Goal: Task Accomplishment & Management: Use online tool/utility

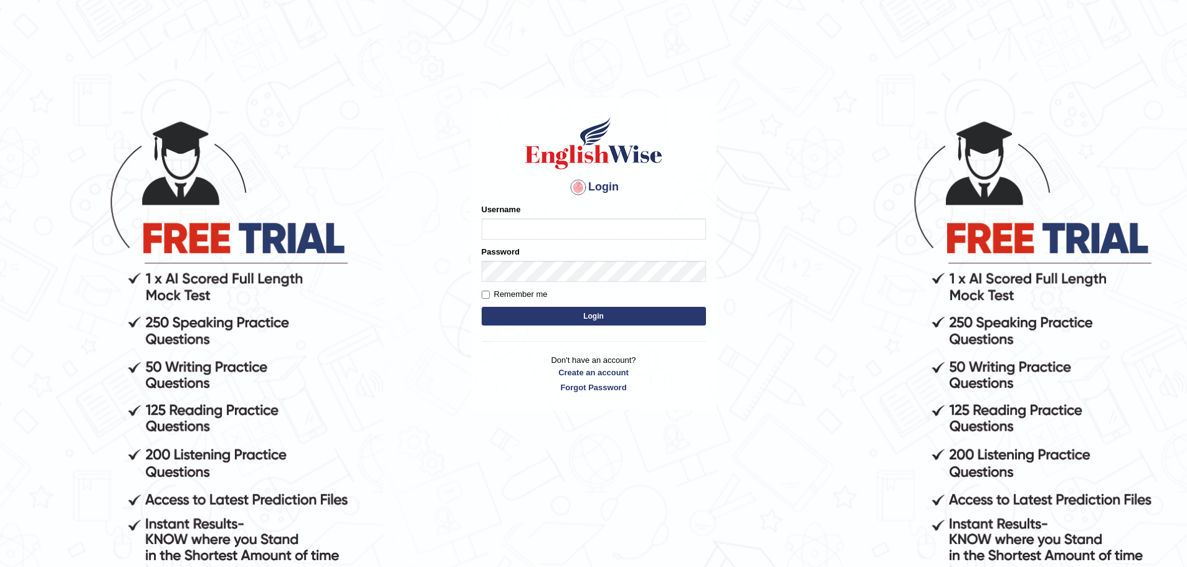
type input "Mohansundaram_parramatta"
click at [481, 307] on button "Login" at bounding box center [593, 316] width 224 height 19
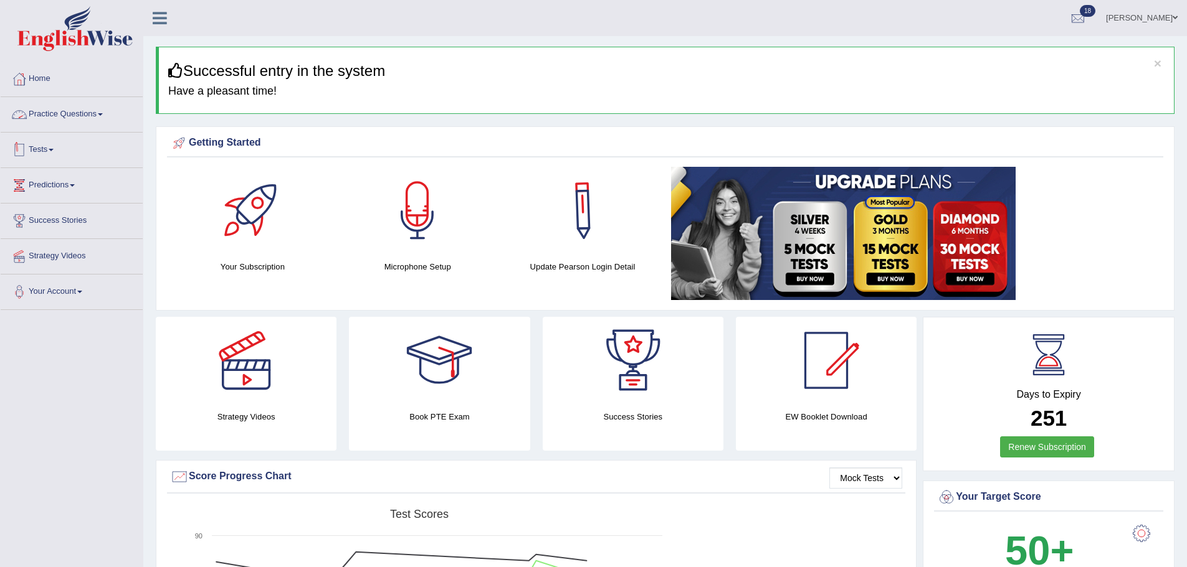
click at [50, 149] on link "Tests" at bounding box center [72, 148] width 142 height 31
click at [40, 221] on link "History" at bounding box center [81, 223] width 116 height 22
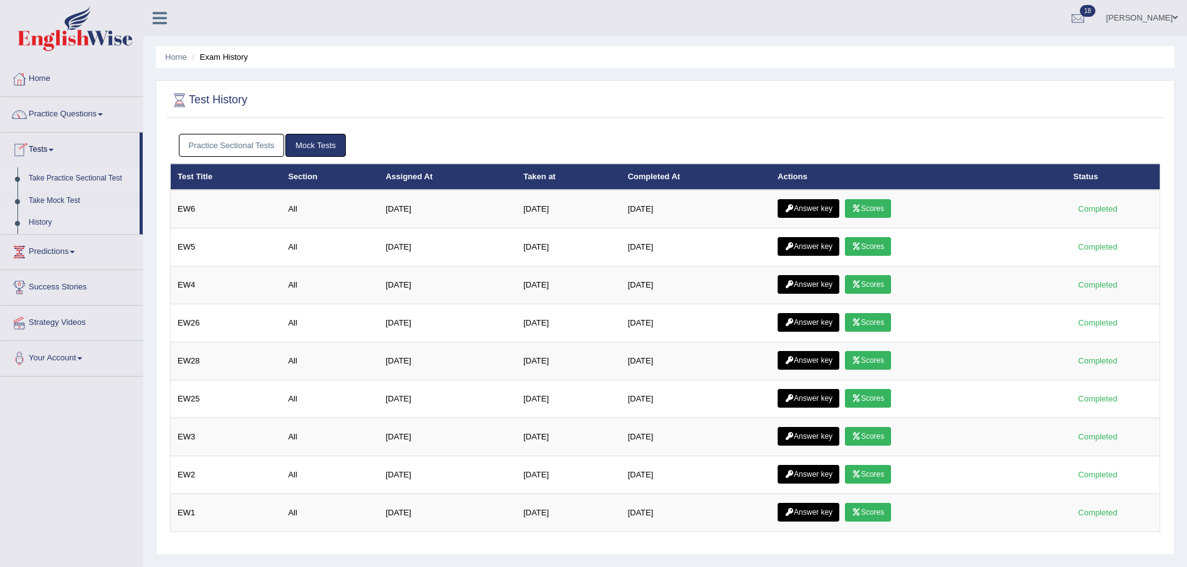
click at [60, 177] on link "Take Practice Sectional Test" at bounding box center [81, 179] width 116 height 22
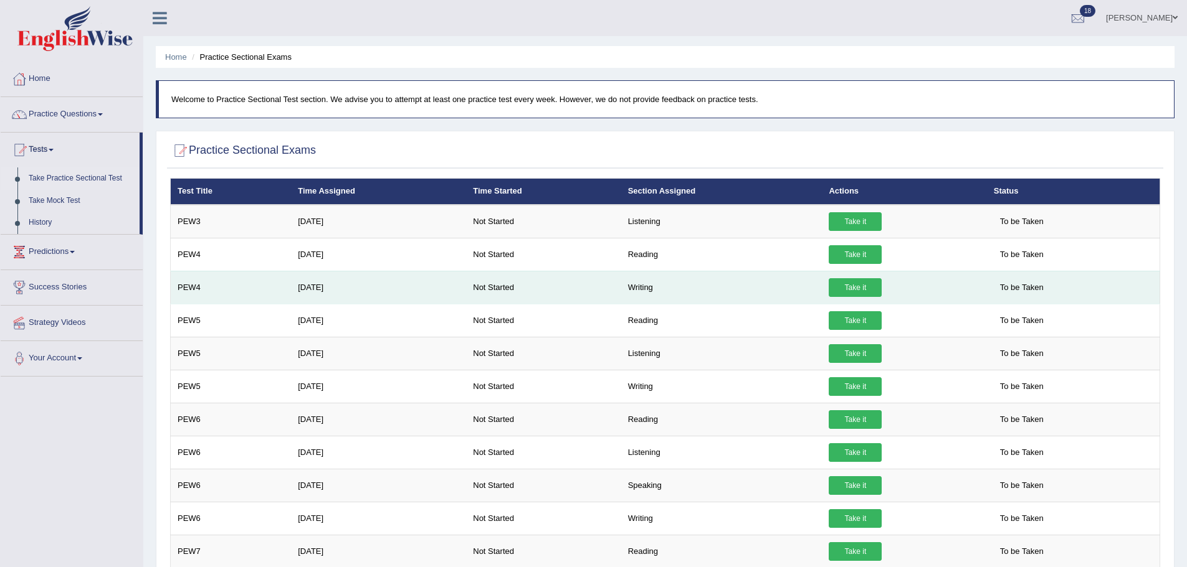
click at [858, 286] on link "Take it" at bounding box center [854, 287] width 53 height 19
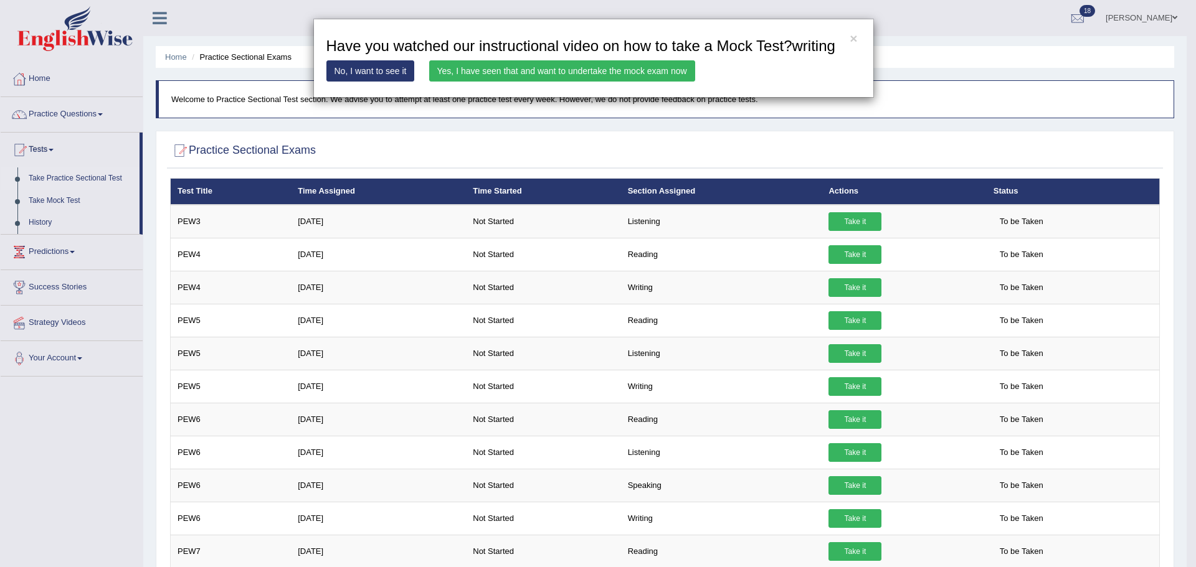
click at [564, 65] on link "Yes, I have seen that and want to undertake the mock exam now" at bounding box center [562, 70] width 266 height 21
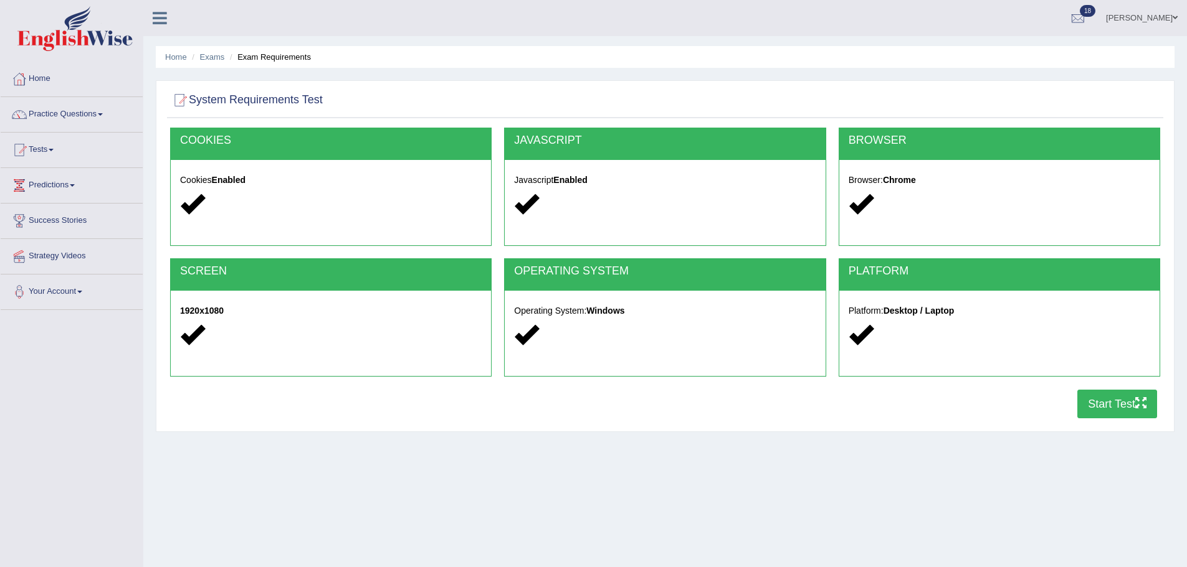
click at [1137, 407] on icon "button" at bounding box center [1140, 402] width 11 height 11
